Goal: Task Accomplishment & Management: Complete application form

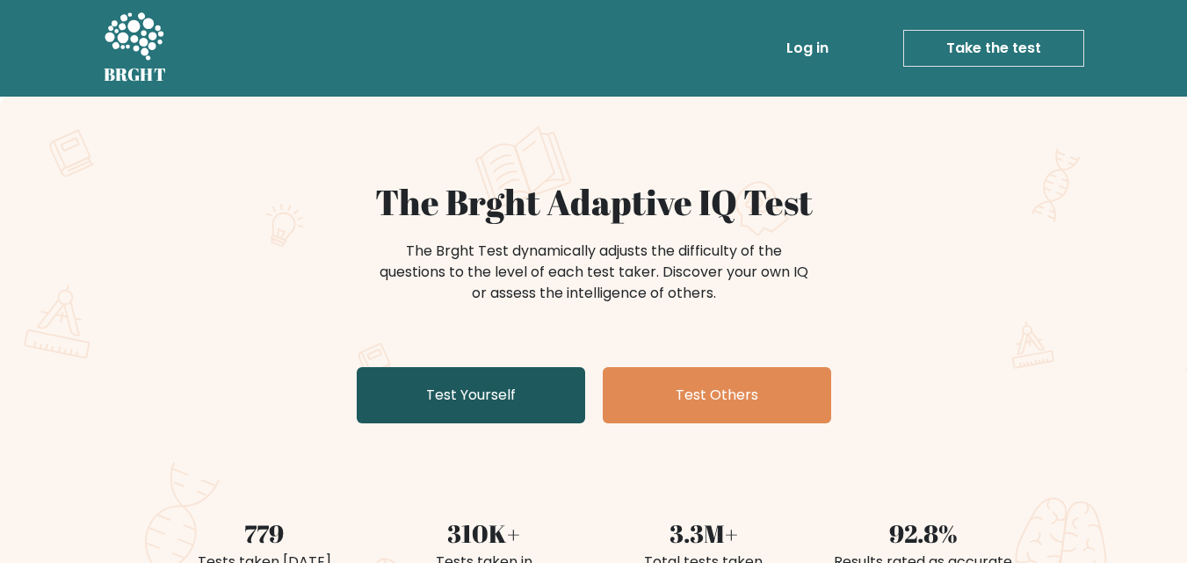
click at [519, 385] on link "Test Yourself" at bounding box center [471, 395] width 228 height 56
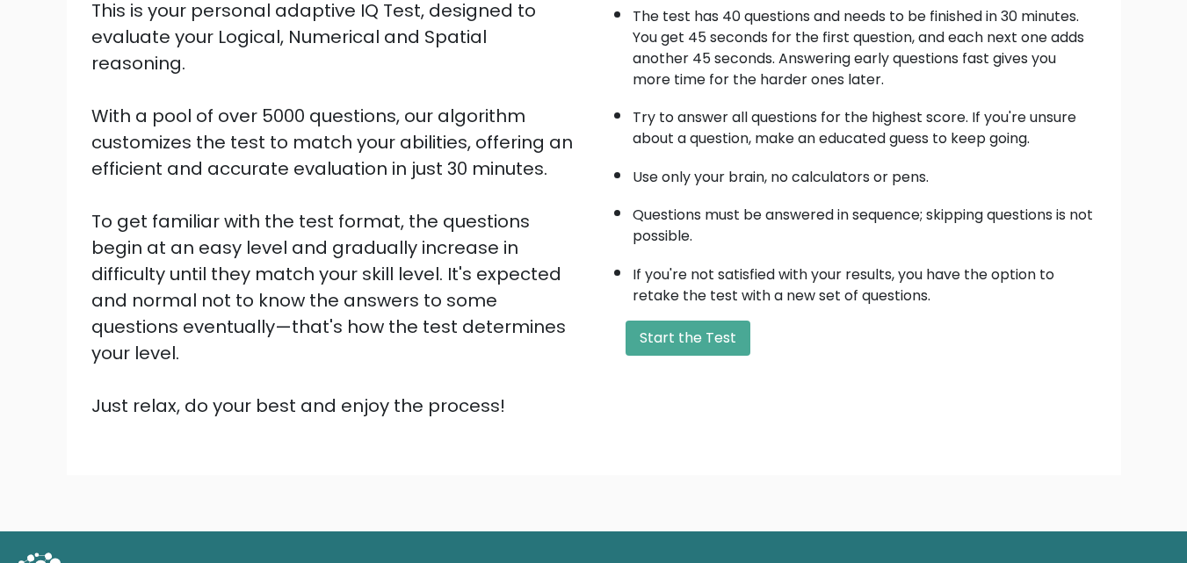
scroll to position [242, 0]
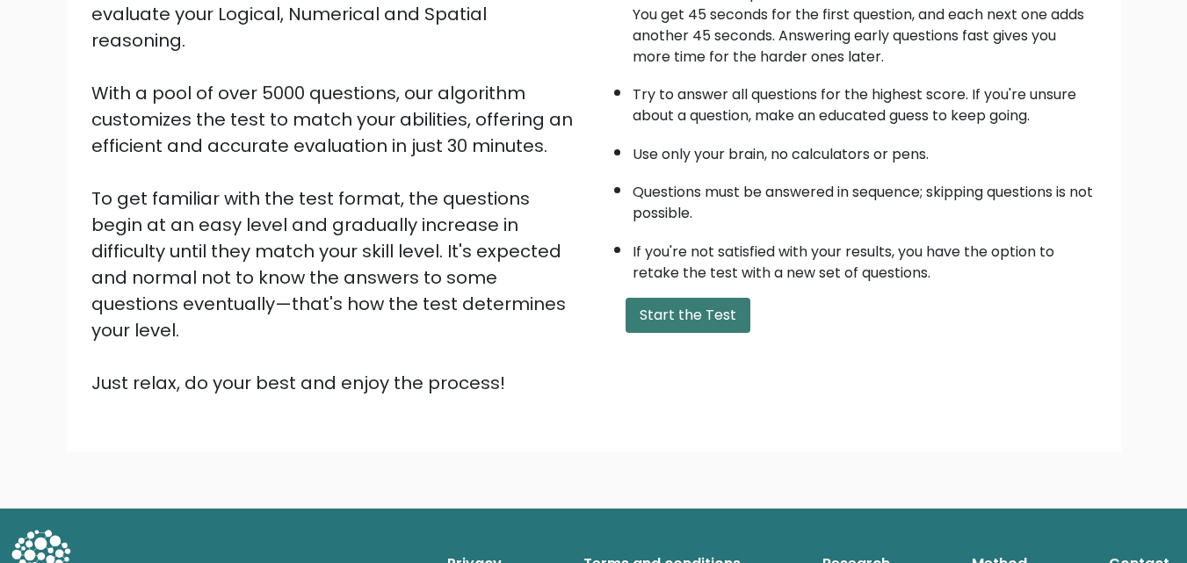
click at [659, 306] on button "Start the Test" at bounding box center [688, 315] width 125 height 35
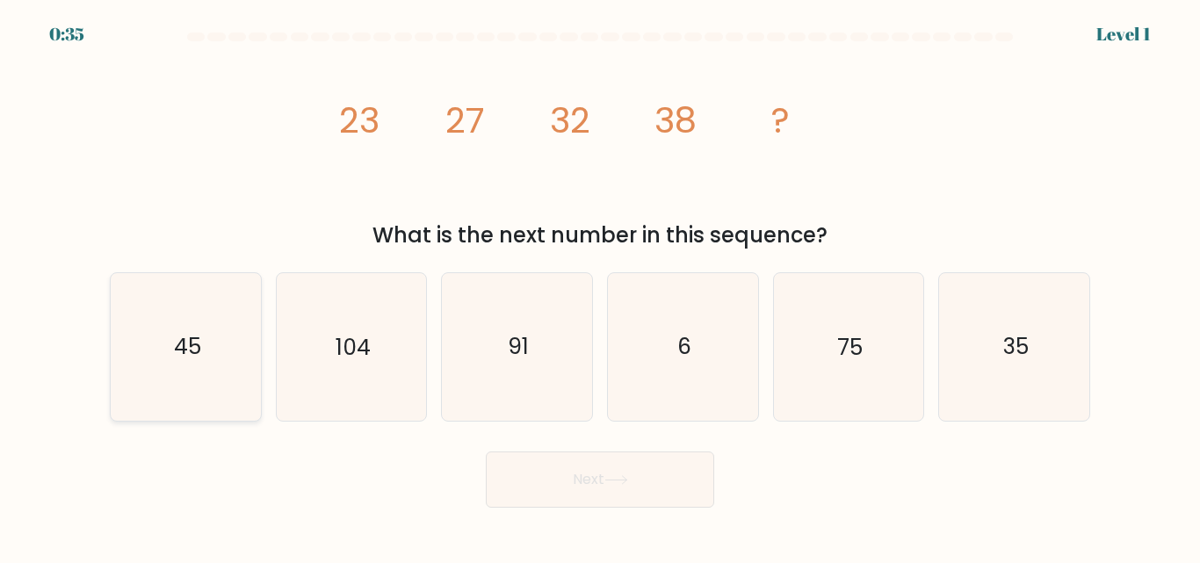
click at [186, 345] on text "45" at bounding box center [186, 347] width 27 height 31
click at [600, 286] on input "a. 45" at bounding box center [600, 284] width 1 height 4
radio input "true"
click at [652, 470] on button "Next" at bounding box center [600, 480] width 228 height 56
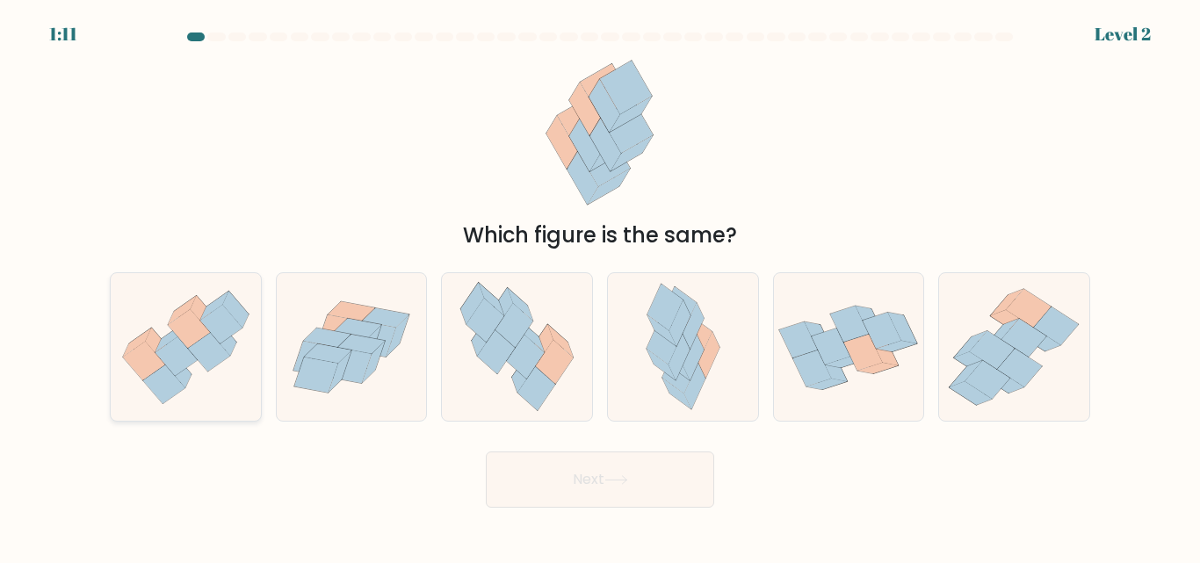
click at [192, 313] on icon at bounding box center [189, 328] width 42 height 39
click at [600, 286] on input "a." at bounding box center [600, 284] width 1 height 4
radio input "true"
click at [618, 490] on button "Next" at bounding box center [600, 480] width 228 height 56
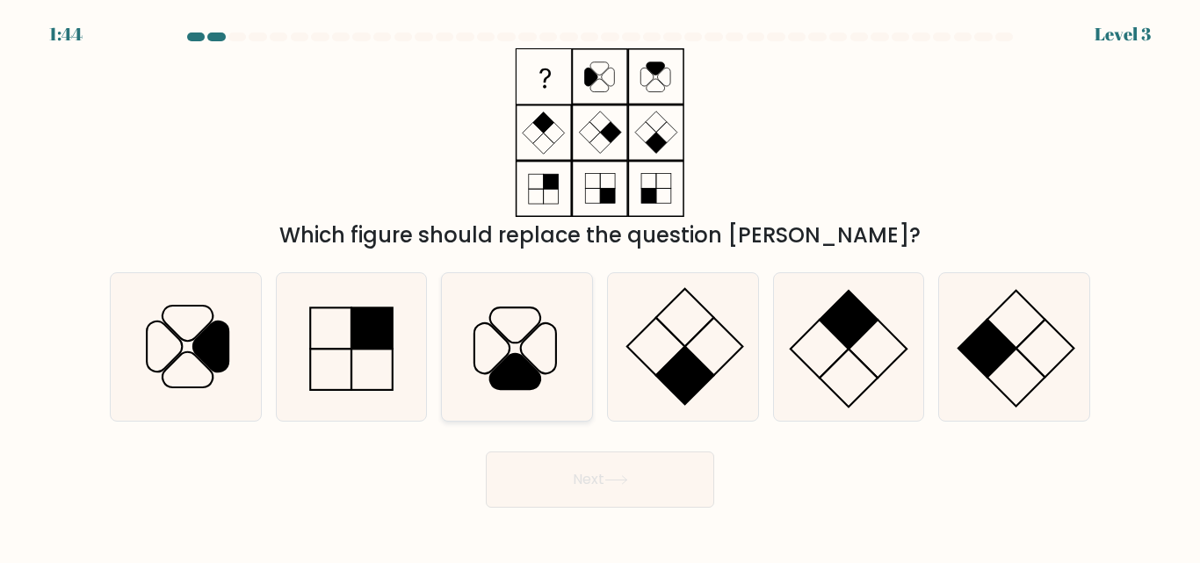
click at [525, 377] on icon at bounding box center [515, 372] width 50 height 35
click at [600, 286] on input "c." at bounding box center [600, 284] width 1 height 4
radio input "true"
click at [618, 497] on button "Next" at bounding box center [600, 480] width 228 height 56
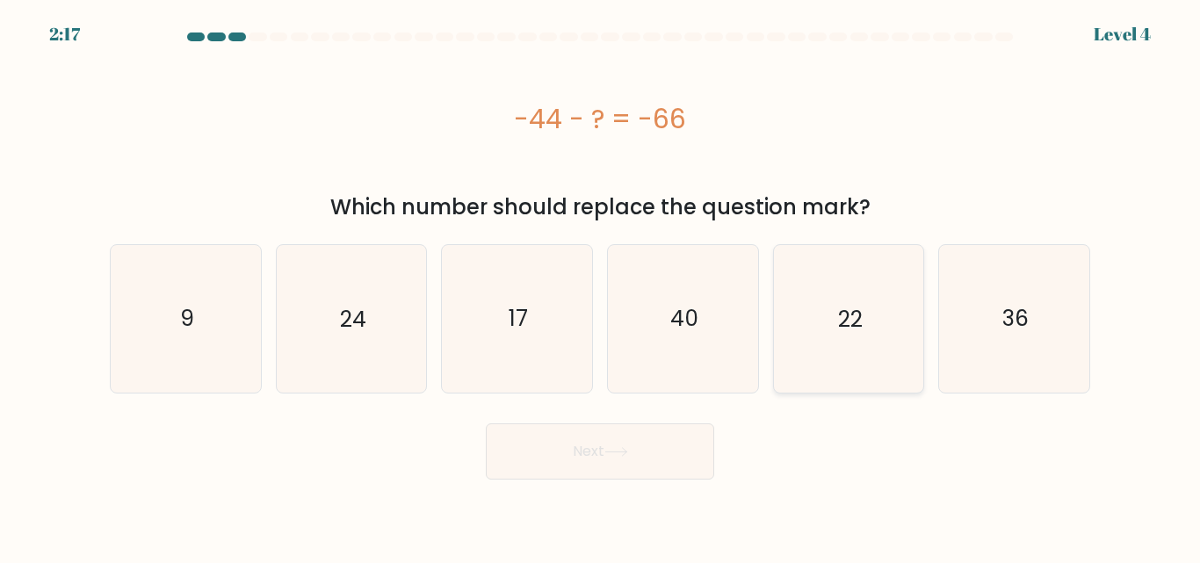
click at [854, 333] on text "22" at bounding box center [850, 318] width 25 height 31
click at [601, 286] on input "e. 22" at bounding box center [600, 284] width 1 height 4
radio input "true"
click at [623, 455] on icon at bounding box center [617, 452] width 24 height 10
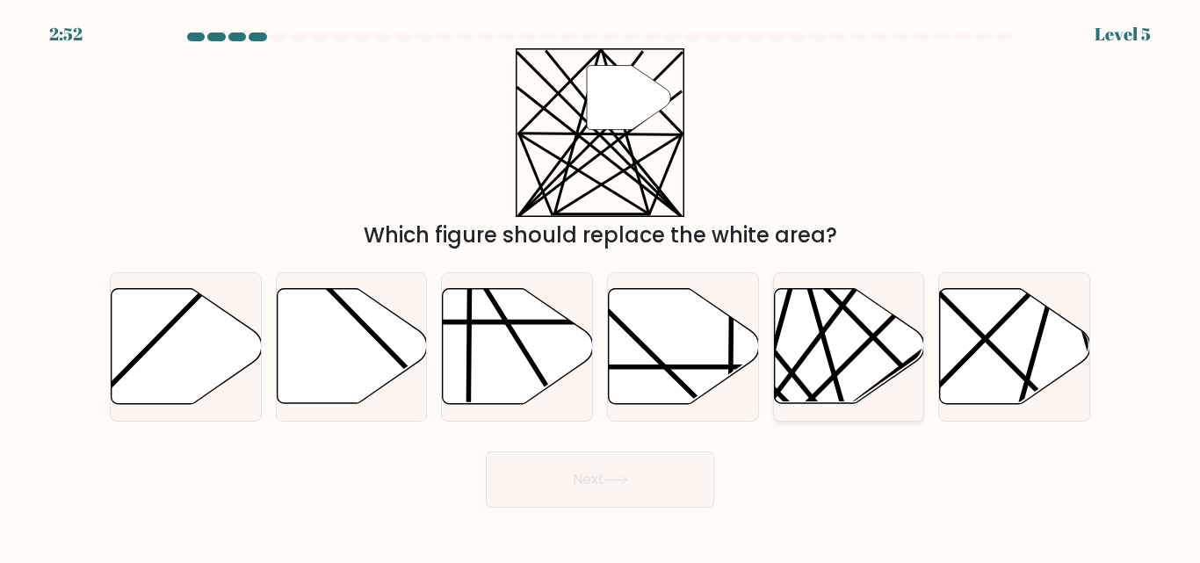
click at [852, 365] on icon at bounding box center [849, 346] width 150 height 115
click at [601, 286] on input "e." at bounding box center [600, 284] width 1 height 4
radio input "true"
click at [611, 489] on button "Next" at bounding box center [600, 480] width 228 height 56
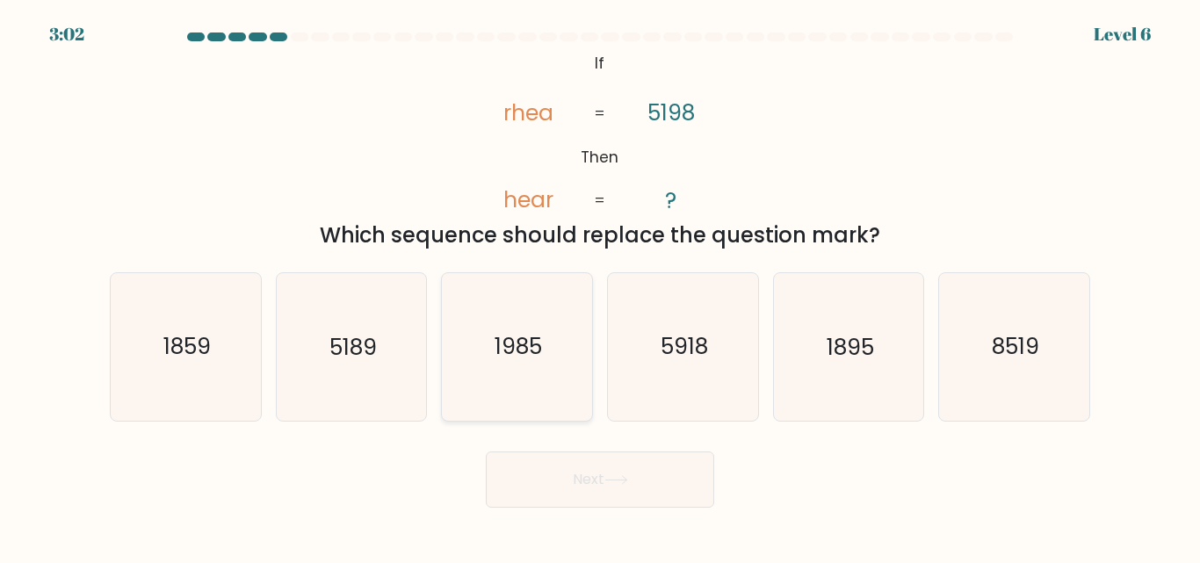
click at [522, 381] on icon "1985" at bounding box center [517, 346] width 147 height 147
click at [600, 286] on input "c. 1985" at bounding box center [600, 284] width 1 height 4
radio input "true"
click at [630, 464] on button "Next" at bounding box center [600, 480] width 228 height 56
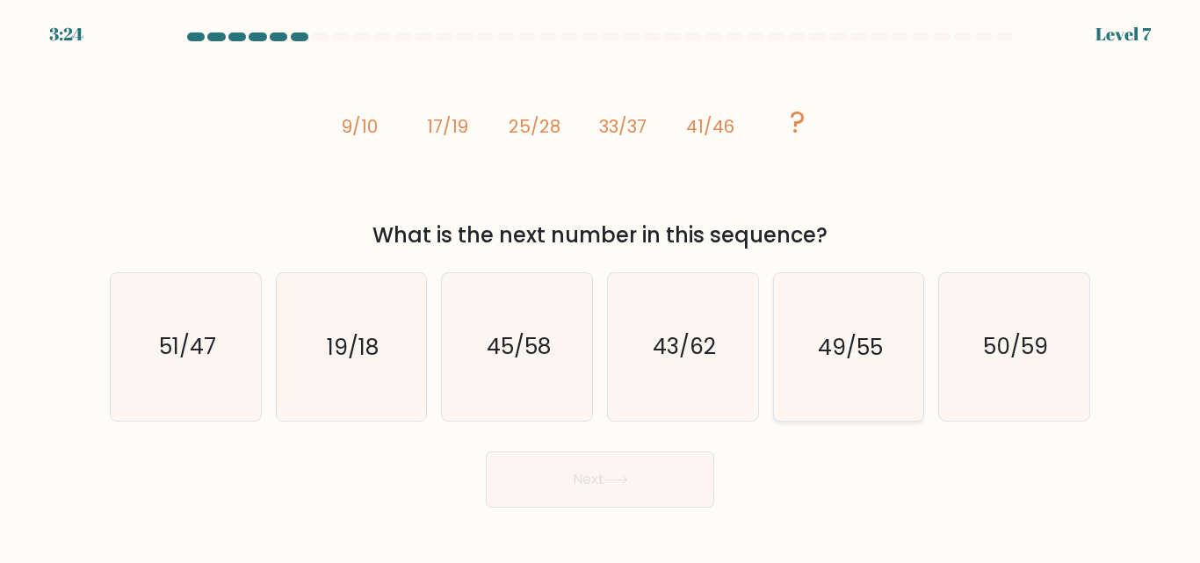
click at [872, 381] on icon "49/55" at bounding box center [848, 346] width 147 height 147
click at [601, 286] on input "e. 49/55" at bounding box center [600, 284] width 1 height 4
radio input "true"
click at [582, 502] on button "Next" at bounding box center [600, 480] width 228 height 56
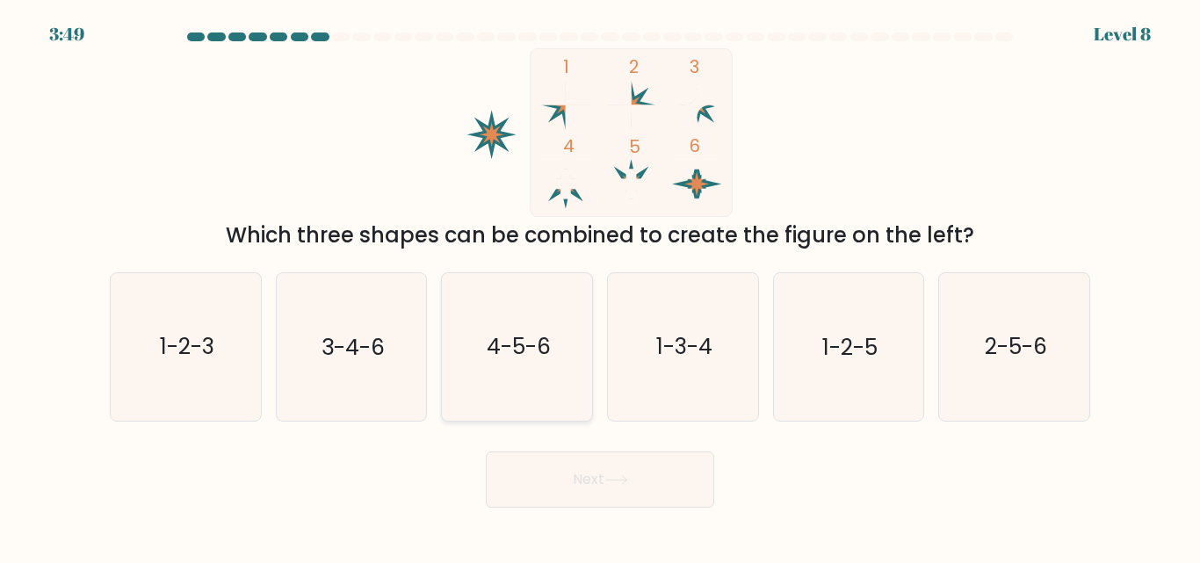
click at [537, 378] on icon "4-5-6" at bounding box center [517, 346] width 147 height 147
click at [600, 286] on input "c. 4-5-6" at bounding box center [600, 284] width 1 height 4
radio input "true"
click at [577, 480] on button "Next" at bounding box center [600, 480] width 228 height 56
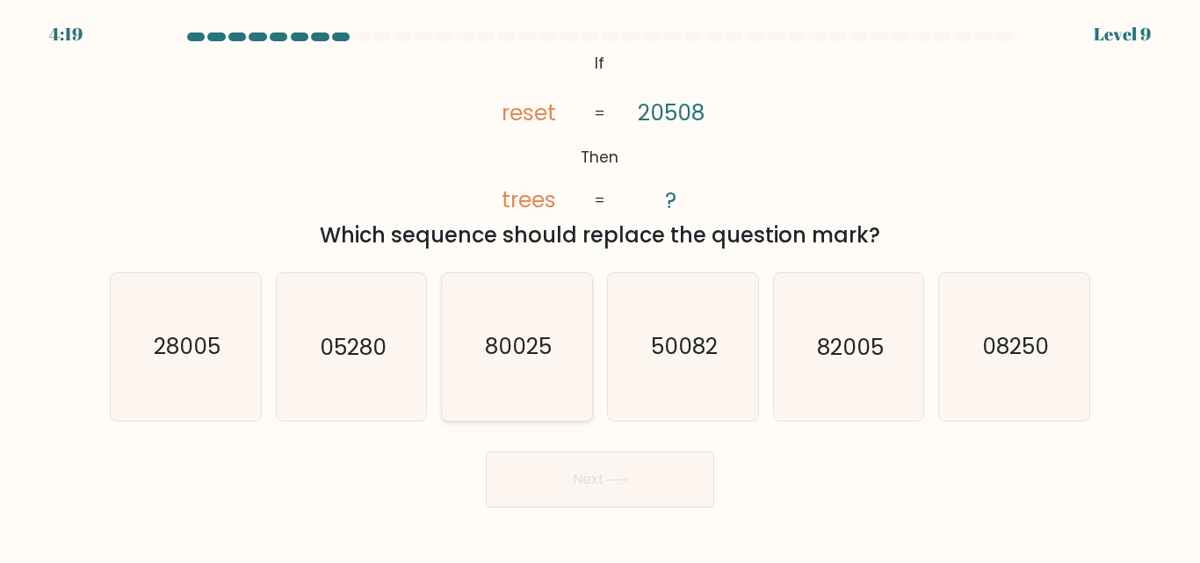
click at [547, 360] on text "80025" at bounding box center [518, 347] width 67 height 31
click at [600, 286] on input "c. 80025" at bounding box center [600, 284] width 1 height 4
radio input "true"
click at [628, 490] on button "Next" at bounding box center [600, 480] width 228 height 56
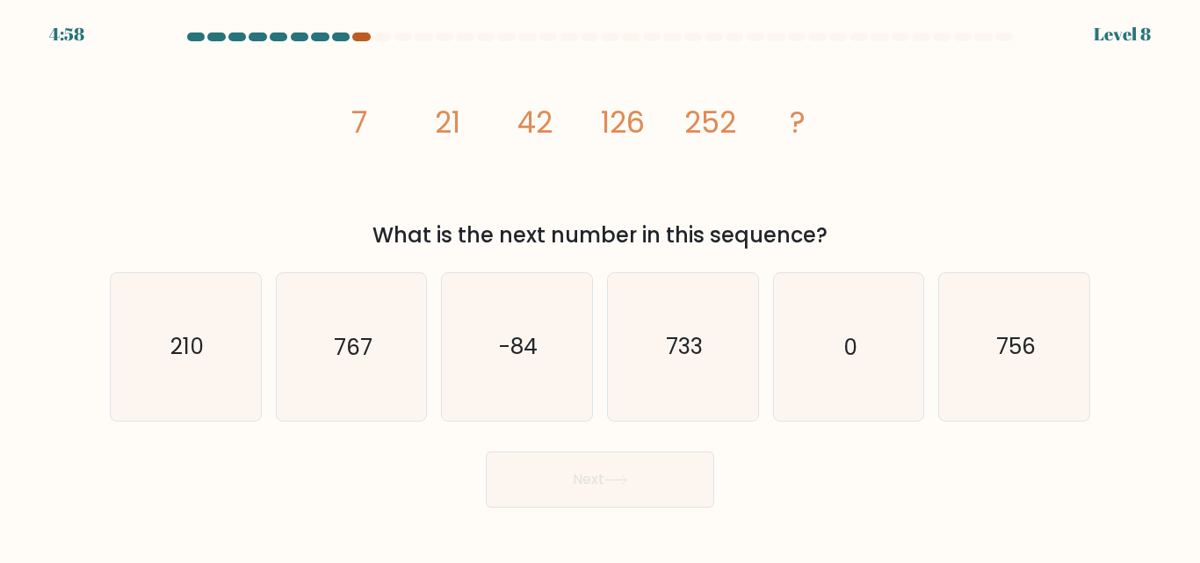
click at [363, 39] on div at bounding box center [361, 37] width 18 height 9
click at [983, 294] on icon "756" at bounding box center [1014, 346] width 147 height 147
click at [601, 286] on input "f. 756" at bounding box center [600, 284] width 1 height 4
radio input "true"
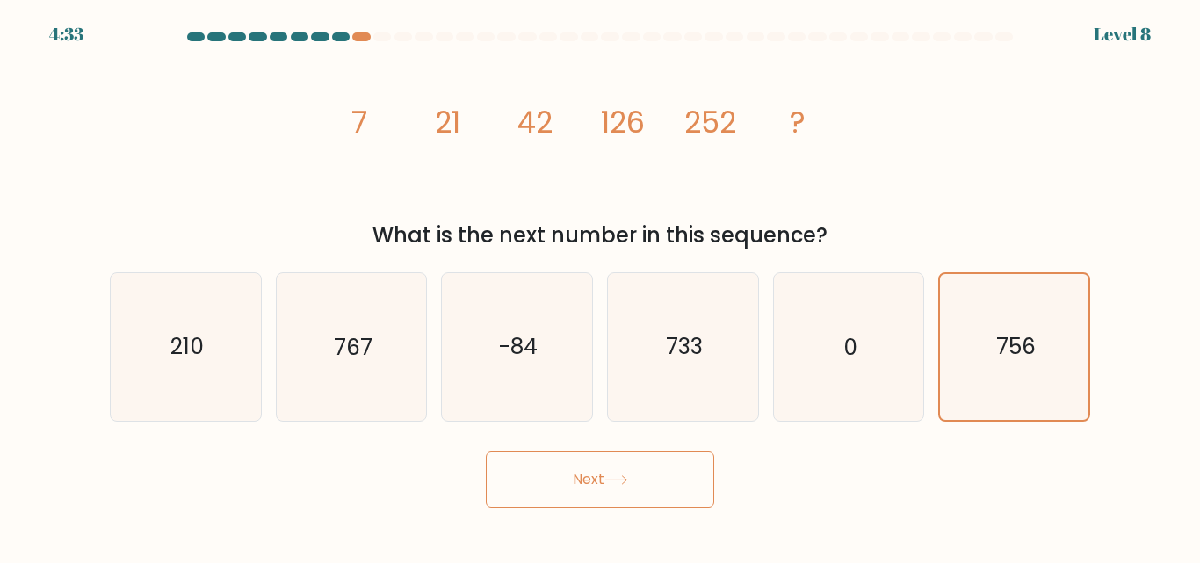
click at [533, 480] on button "Next" at bounding box center [600, 480] width 228 height 56
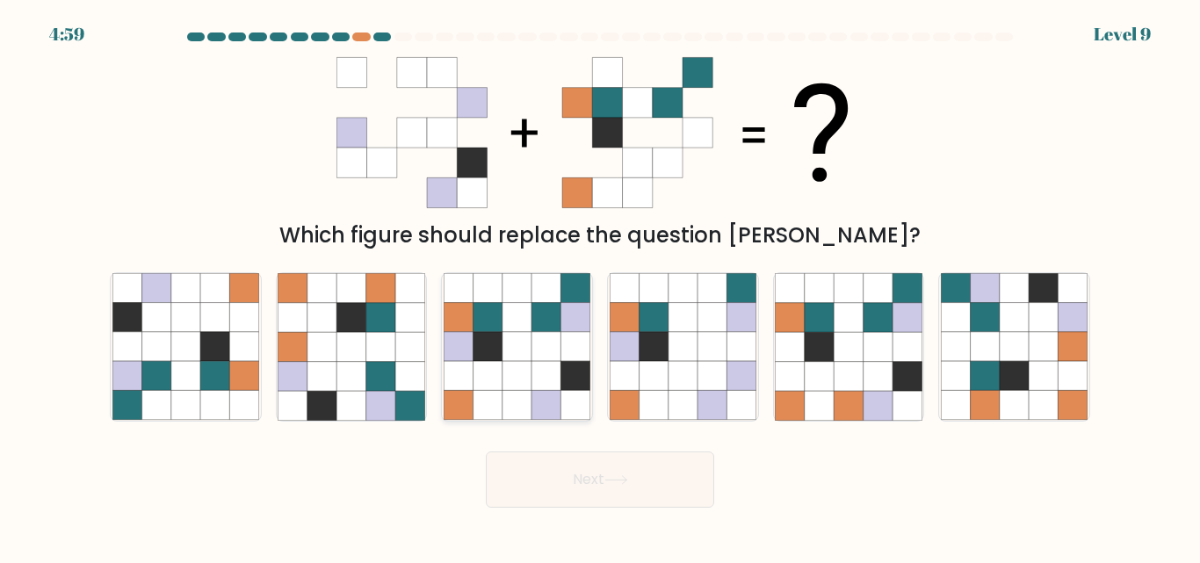
click at [497, 315] on icon at bounding box center [488, 317] width 29 height 29
click at [600, 286] on input "c." at bounding box center [600, 284] width 1 height 4
radio input "true"
click at [586, 460] on button "Next" at bounding box center [600, 480] width 228 height 56
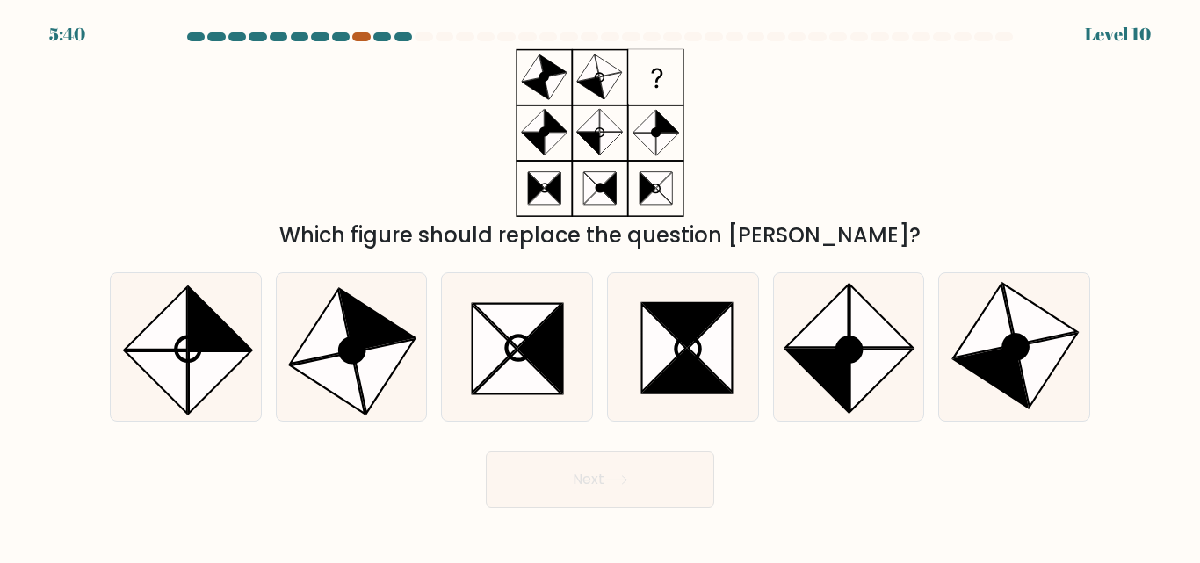
click at [362, 40] on div at bounding box center [361, 37] width 18 height 9
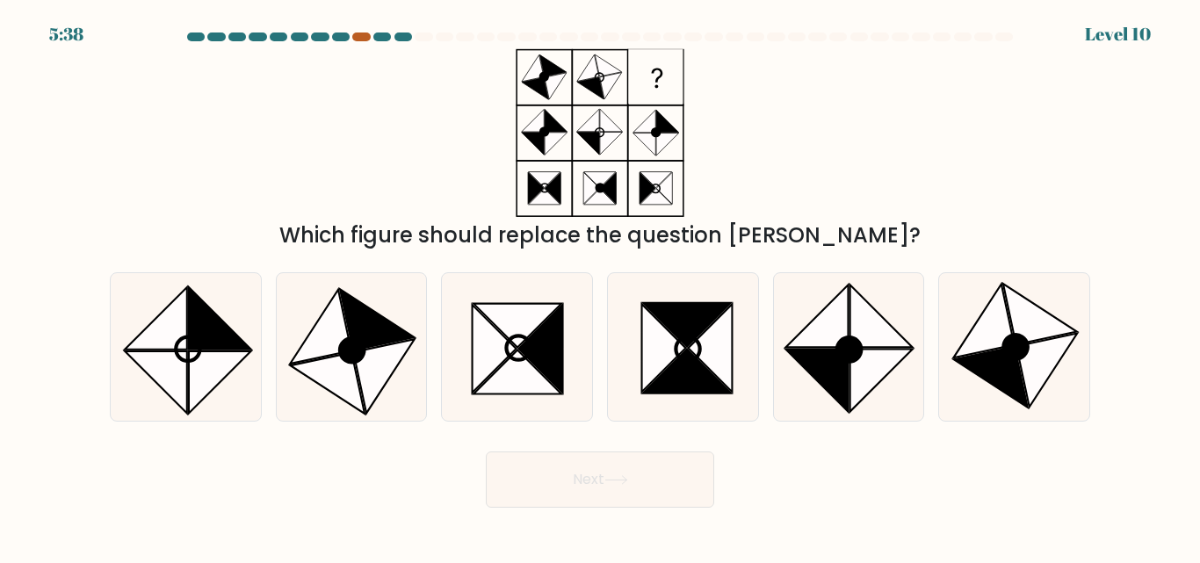
click at [362, 40] on div at bounding box center [361, 37] width 18 height 9
click at [362, 39] on div at bounding box center [361, 37] width 18 height 9
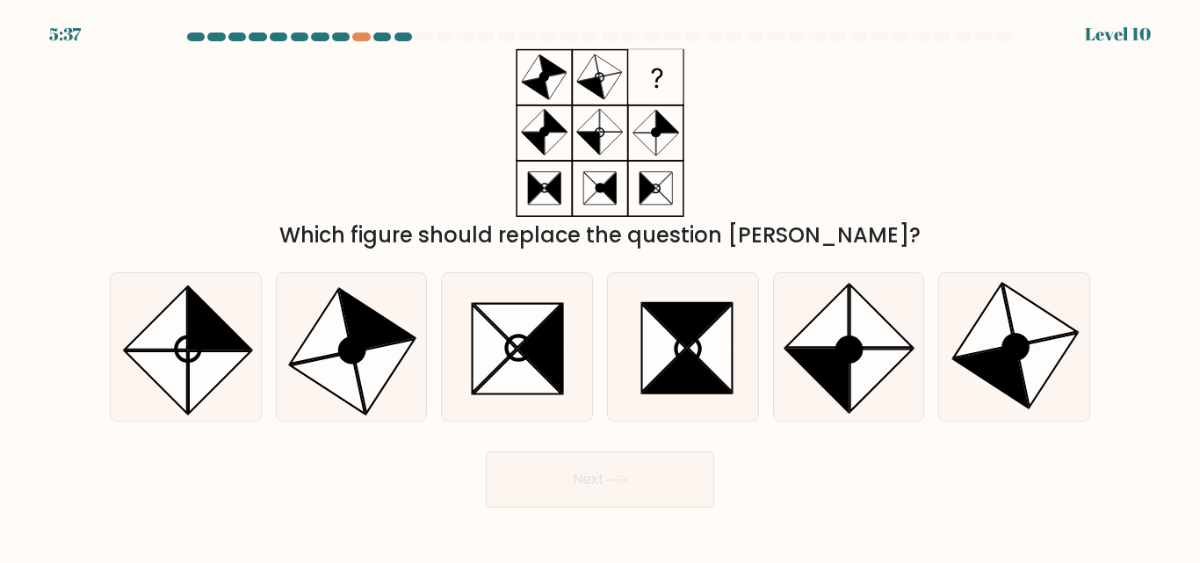
click at [342, 35] on div at bounding box center [341, 37] width 18 height 9
click at [366, 35] on div at bounding box center [361, 37] width 18 height 9
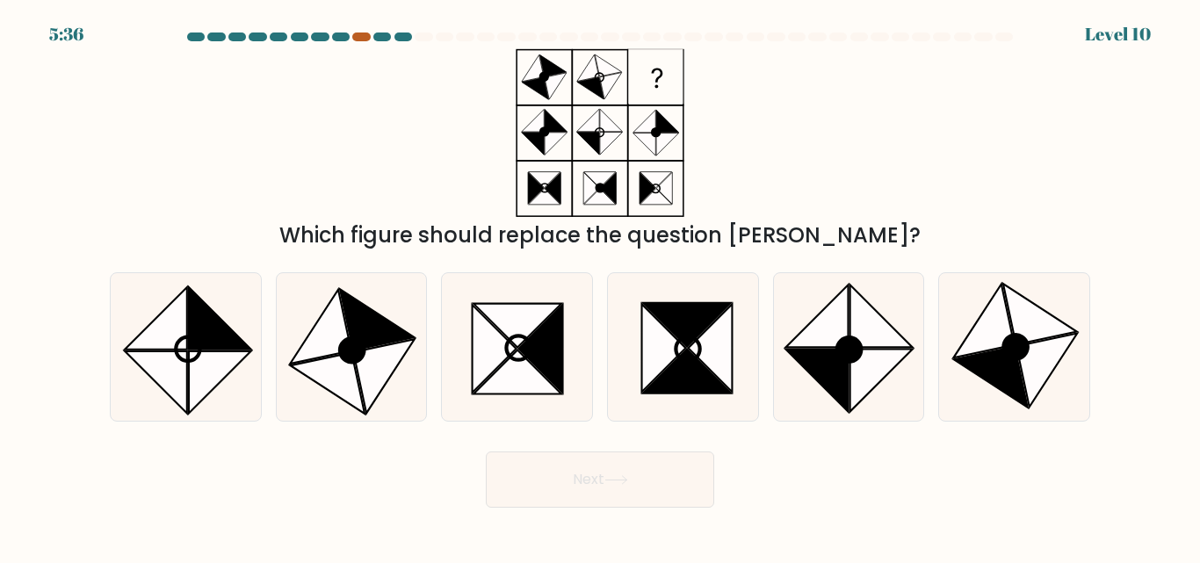
click at [366, 35] on div at bounding box center [361, 37] width 18 height 9
click at [360, 329] on icon at bounding box center [377, 320] width 74 height 61
click at [600, 286] on input "b." at bounding box center [600, 284] width 1 height 4
radio input "true"
click at [586, 481] on button "Next" at bounding box center [600, 480] width 228 height 56
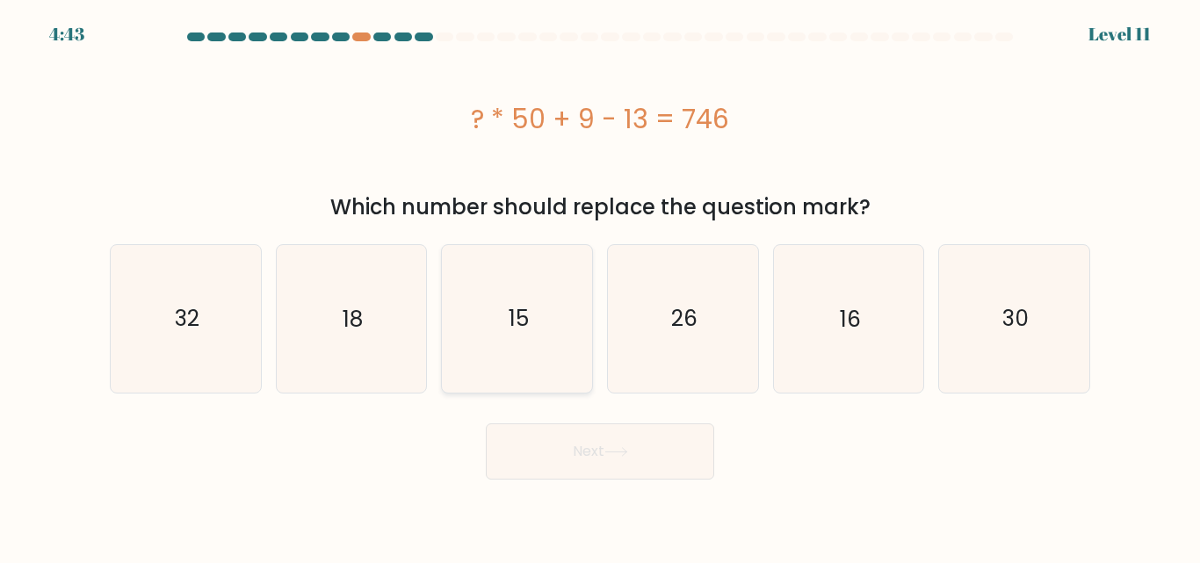
click at [535, 358] on icon "15" at bounding box center [517, 318] width 147 height 147
click at [600, 286] on input "c. 15" at bounding box center [600, 284] width 1 height 4
radio input "true"
click at [623, 449] on icon at bounding box center [617, 452] width 24 height 10
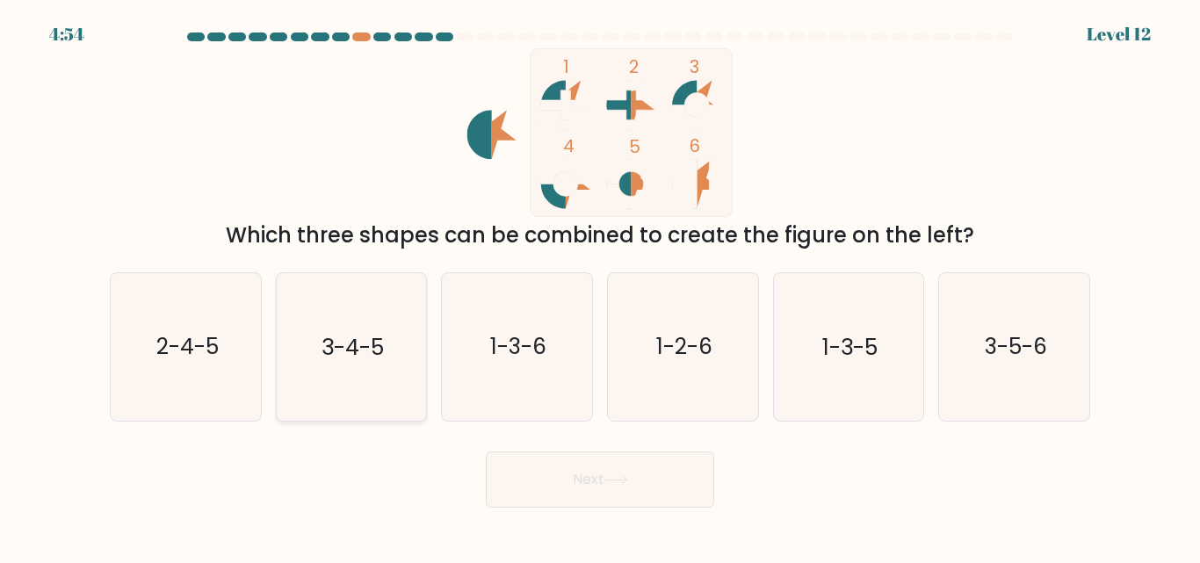
click at [339, 335] on text "3-4-5" at bounding box center [353, 347] width 62 height 31
click at [600, 286] on input "b. 3-4-5" at bounding box center [600, 284] width 1 height 4
radio input "true"
click at [660, 482] on button "Next" at bounding box center [600, 480] width 228 height 56
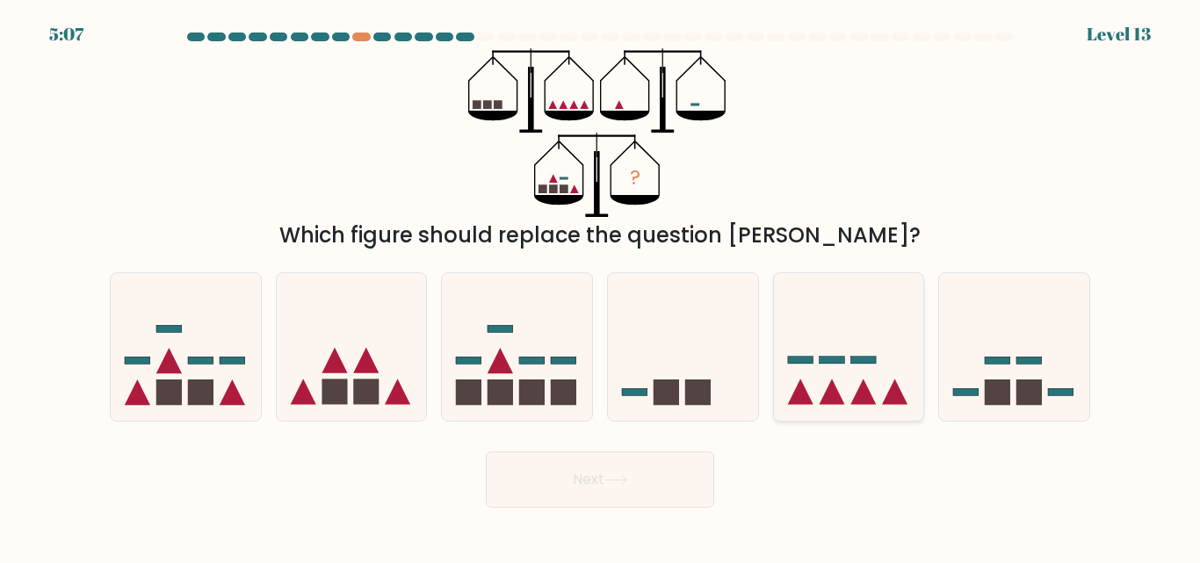
click at [818, 395] on icon at bounding box center [849, 347] width 150 height 124
click at [601, 286] on input "e." at bounding box center [600, 284] width 1 height 4
radio input "true"
click at [538, 495] on button "Next" at bounding box center [600, 480] width 228 height 56
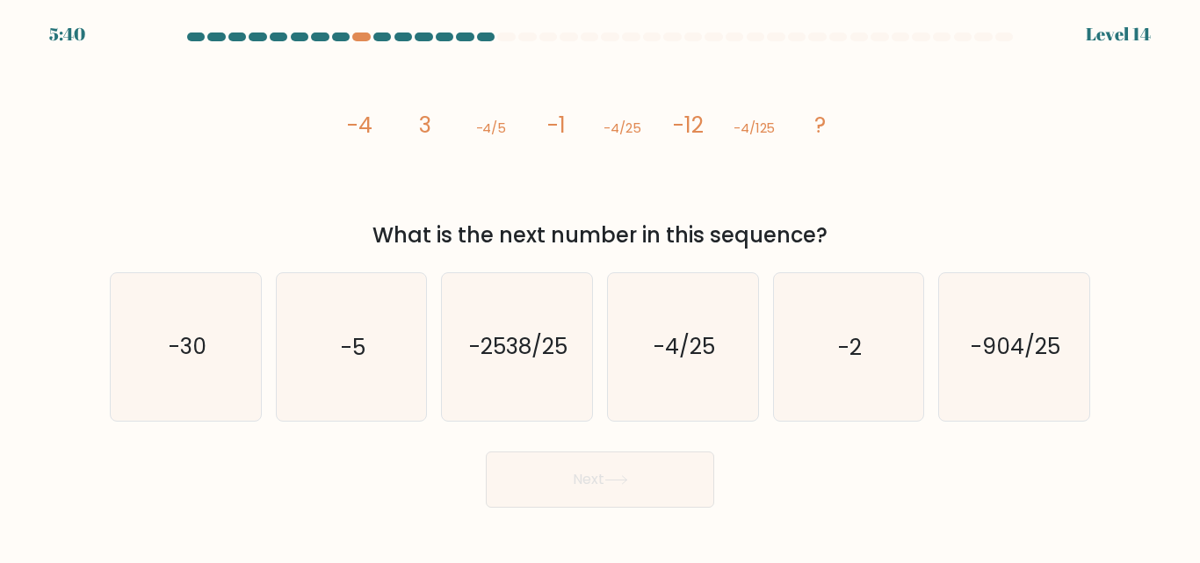
click at [538, 495] on button "Next" at bounding box center [600, 480] width 228 height 56
click at [201, 353] on text "-30" at bounding box center [187, 347] width 38 height 31
click at [600, 286] on input "a. -30" at bounding box center [600, 284] width 1 height 4
radio input "true"
click at [673, 498] on button "Next" at bounding box center [600, 480] width 228 height 56
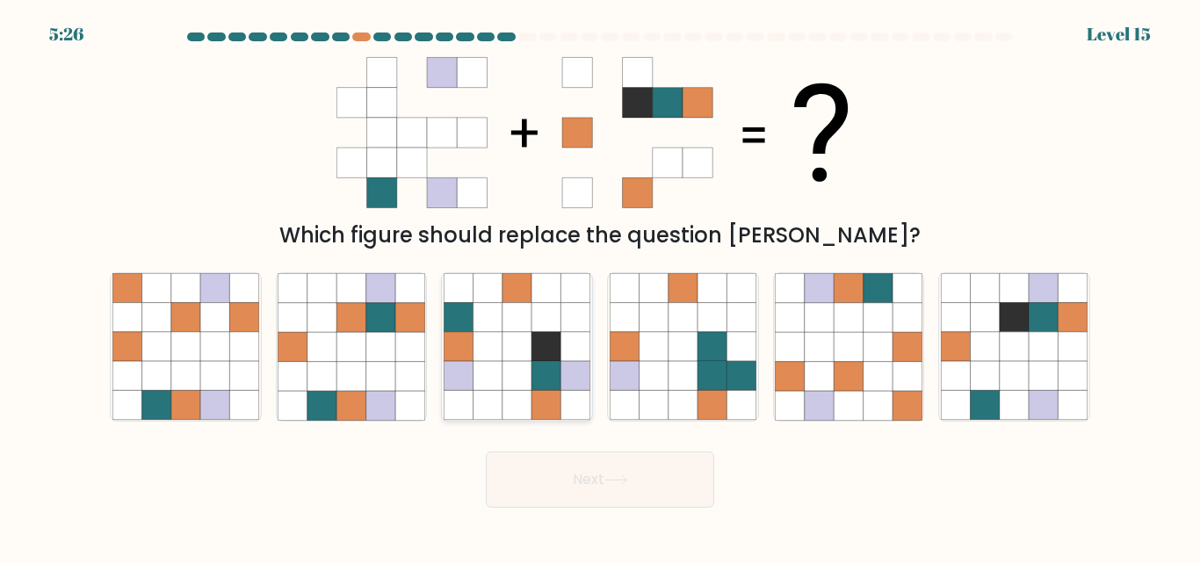
click at [575, 413] on icon at bounding box center [576, 405] width 29 height 29
click at [600, 286] on input "c." at bounding box center [600, 284] width 1 height 4
radio input "true"
click at [637, 467] on button "Next" at bounding box center [600, 480] width 228 height 56
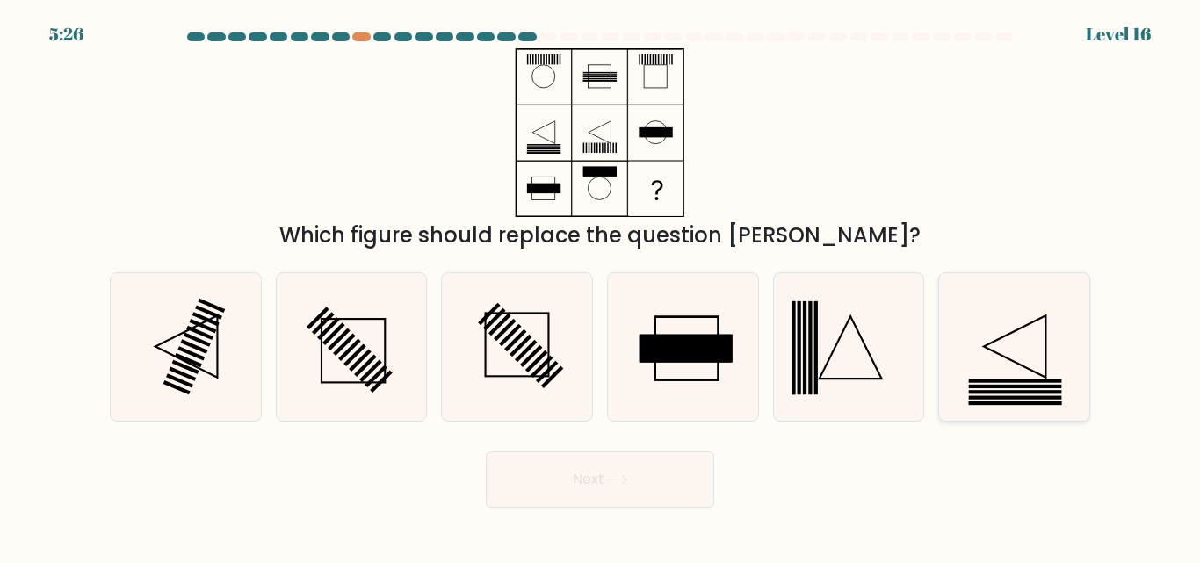
click at [1004, 337] on icon at bounding box center [1015, 347] width 62 height 62
click at [601, 286] on input "f." at bounding box center [600, 284] width 1 height 4
radio input "true"
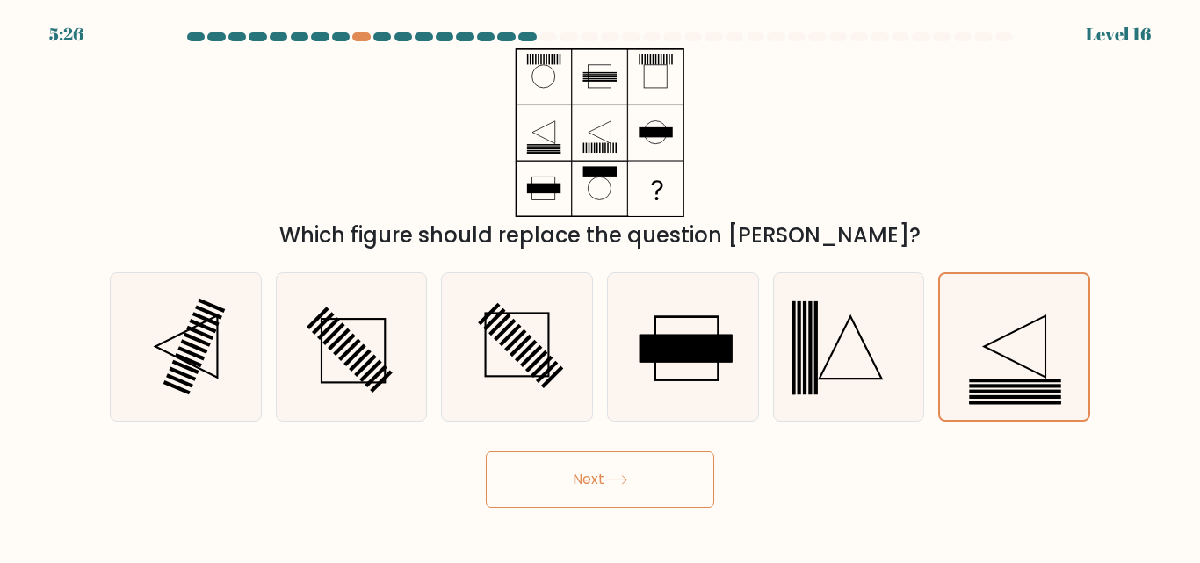
click at [663, 483] on button "Next" at bounding box center [600, 480] width 228 height 56
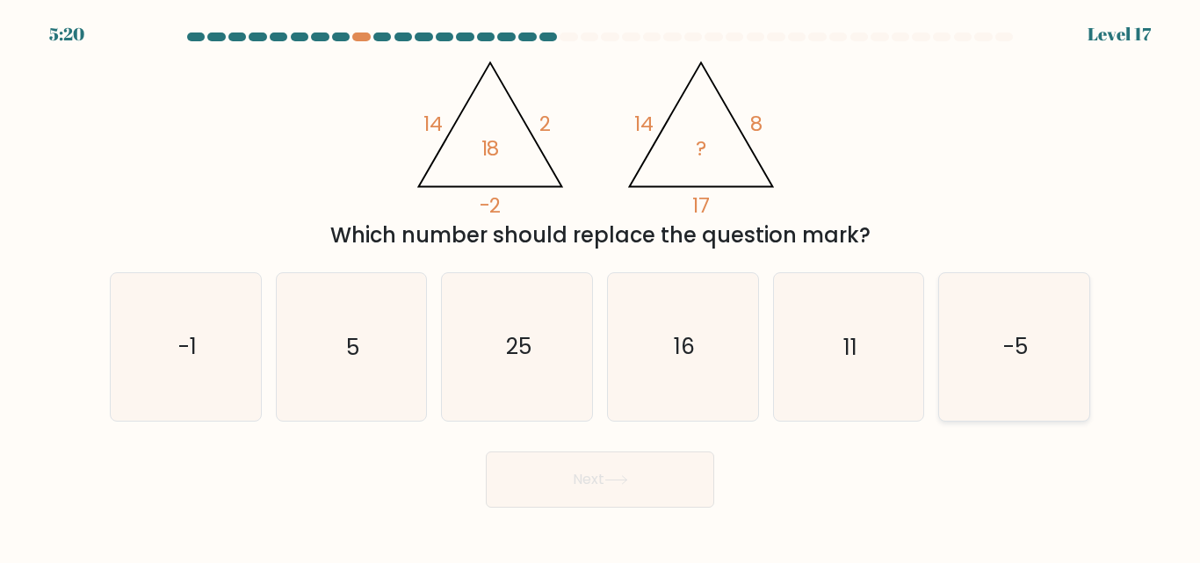
click at [1048, 365] on icon "-5" at bounding box center [1014, 346] width 147 height 147
click at [601, 286] on input "f. -5" at bounding box center [600, 284] width 1 height 4
radio input "true"
click at [681, 482] on button "Next" at bounding box center [600, 480] width 228 height 56
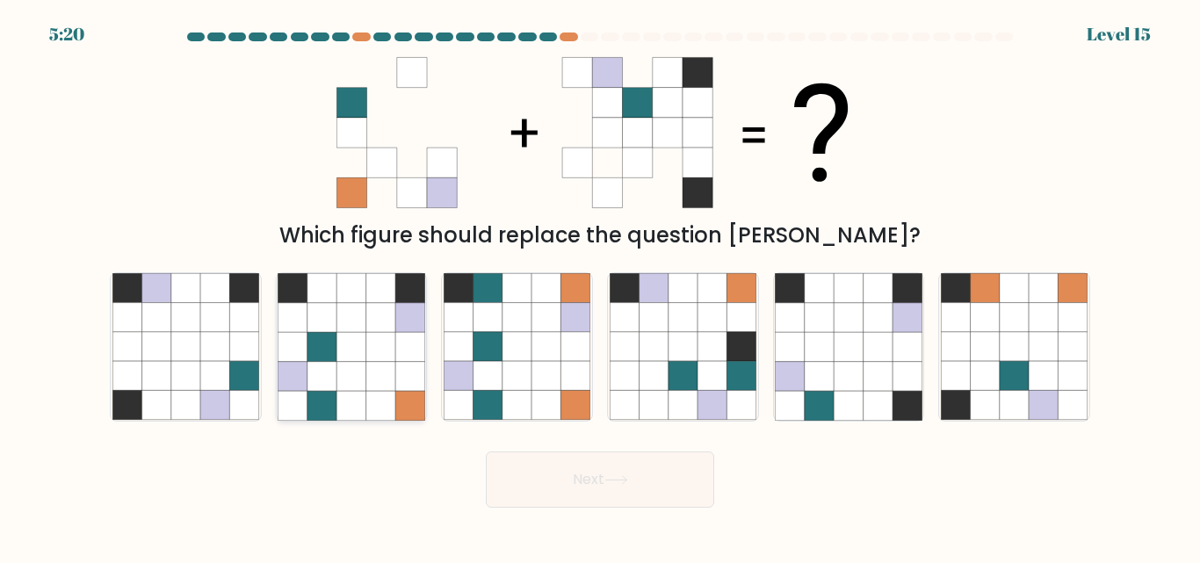
click at [326, 373] on icon at bounding box center [322, 376] width 29 height 29
click at [600, 286] on input "b." at bounding box center [600, 284] width 1 height 4
radio input "true"
click at [668, 500] on button "Next" at bounding box center [600, 480] width 228 height 56
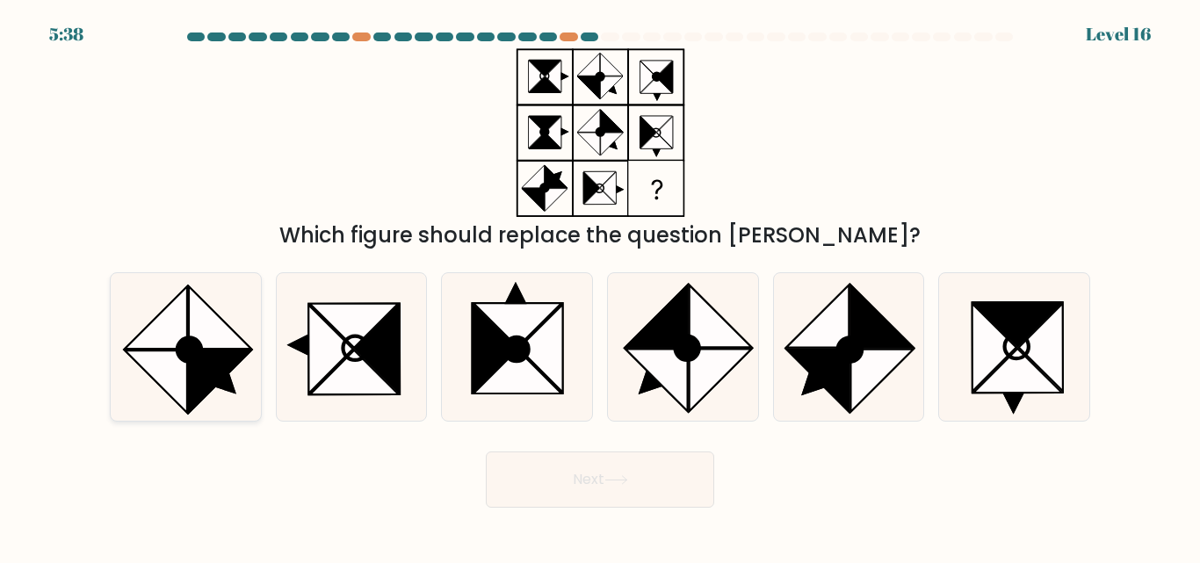
click at [157, 325] on icon at bounding box center [156, 318] width 62 height 62
click at [600, 286] on input "a." at bounding box center [600, 284] width 1 height 4
radio input "true"
click at [685, 467] on button "Next" at bounding box center [600, 480] width 228 height 56
click at [659, 475] on button "Next" at bounding box center [600, 480] width 228 height 56
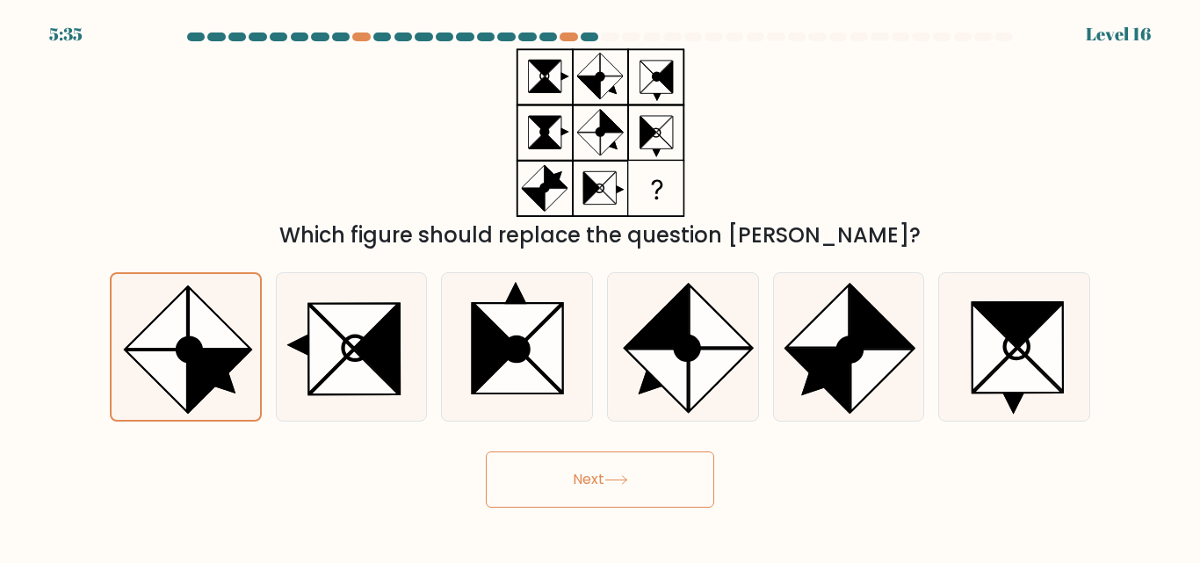
click at [659, 475] on button "Next" at bounding box center [600, 480] width 228 height 56
click at [553, 479] on button "Next" at bounding box center [600, 480] width 228 height 56
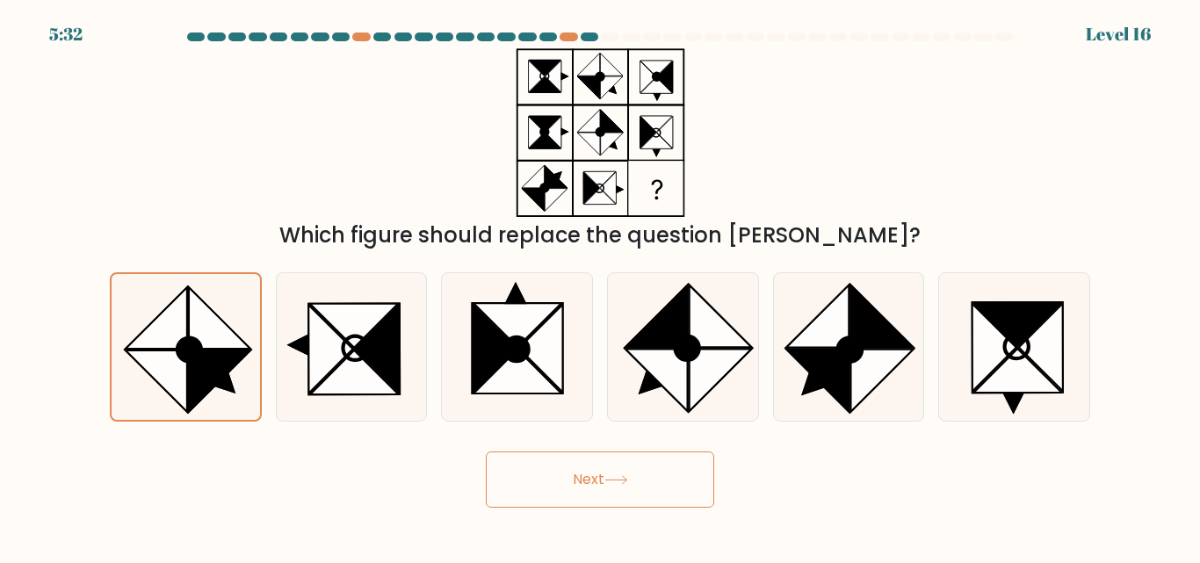
click at [553, 479] on button "Next" at bounding box center [600, 480] width 228 height 56
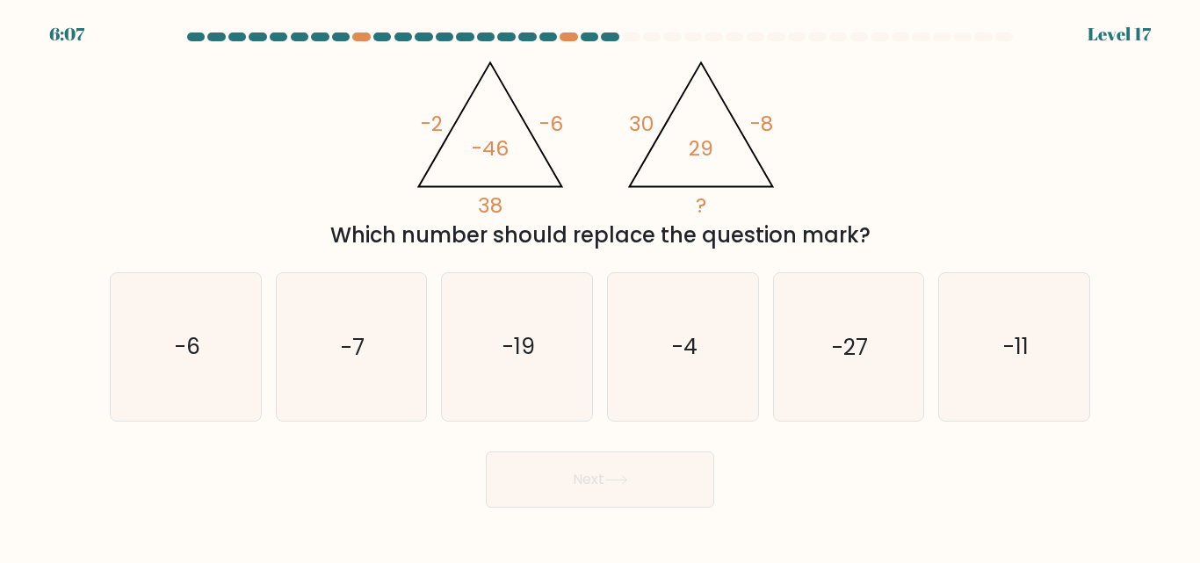
click at [630, 40] on div at bounding box center [631, 37] width 18 height 9
